Goal: Information Seeking & Learning: Learn about a topic

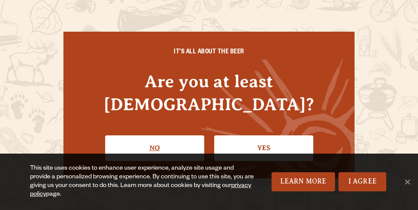
click at [164, 135] on link "No" at bounding box center [154, 147] width 99 height 25
click at [250, 135] on link "Yes" at bounding box center [263, 147] width 99 height 25
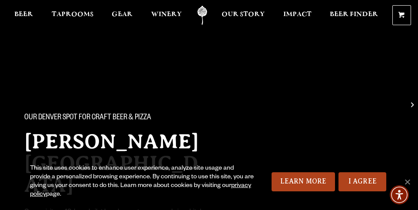
click at [406, 177] on div "This site uses cookies to enhance user experience, analyze site usage and provi…" at bounding box center [209, 182] width 418 height 56
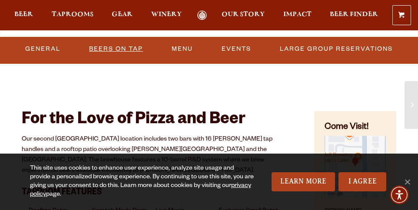
click at [129, 56] on link "Beers On Tap" at bounding box center [116, 49] width 61 height 20
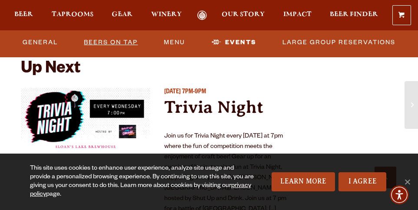
scroll to position [1865, 0]
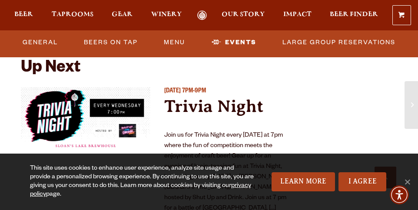
click at [158, 45] on ul "General Beers On Tap Menu Events Large Group Reservations" at bounding box center [209, 43] width 418 height 20
click at [169, 45] on link "Menu" at bounding box center [174, 43] width 28 height 20
